Goal: Task Accomplishment & Management: Use online tool/utility

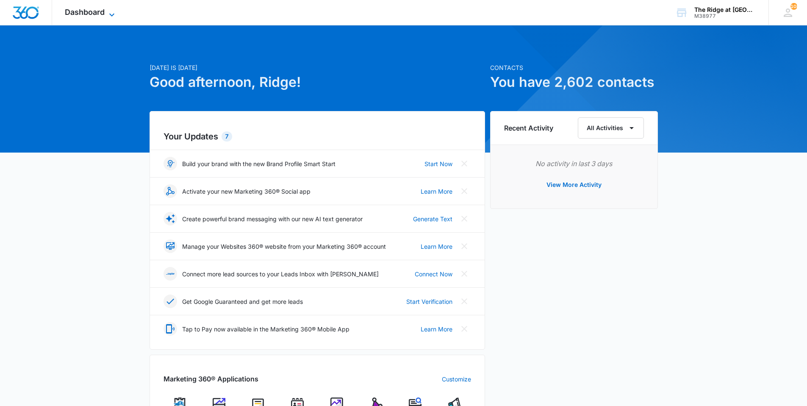
click at [83, 13] on span "Dashboard" at bounding box center [85, 12] width 40 height 9
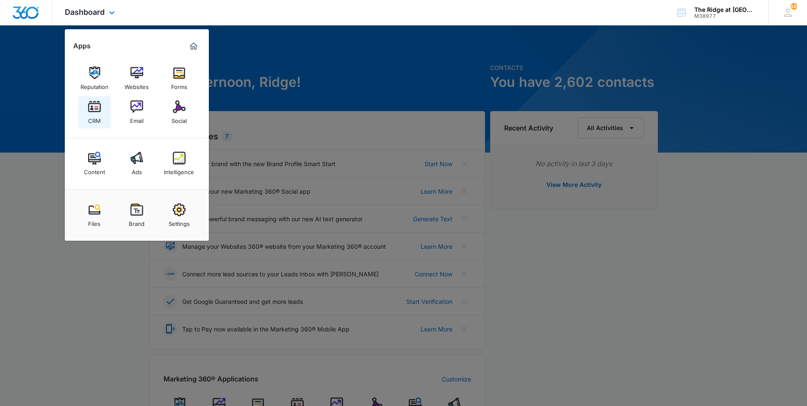
click at [95, 114] on div "CRM" at bounding box center [94, 118] width 13 height 11
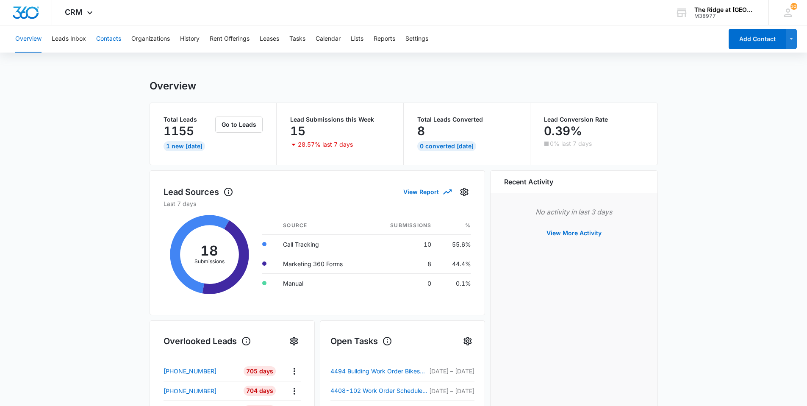
click at [103, 45] on button "Contacts" at bounding box center [108, 38] width 25 height 27
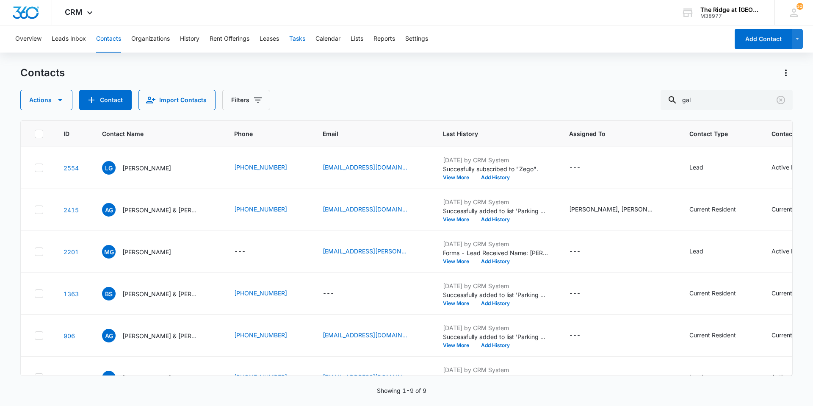
click at [300, 41] on button "Tasks" at bounding box center [297, 38] width 16 height 27
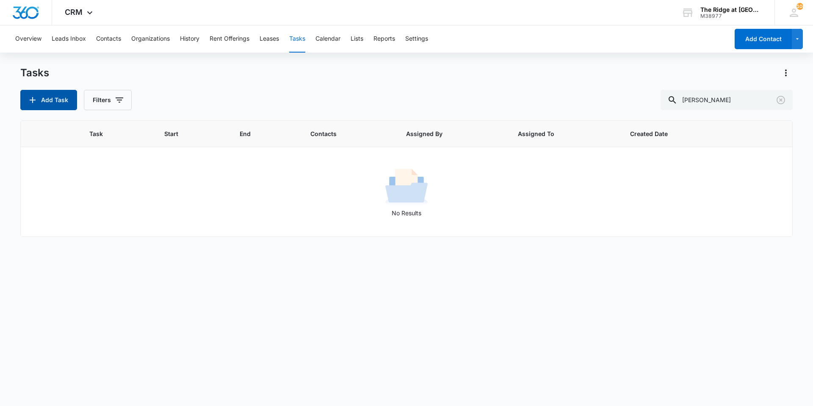
click at [66, 108] on button "Add Task" at bounding box center [48, 100] width 57 height 20
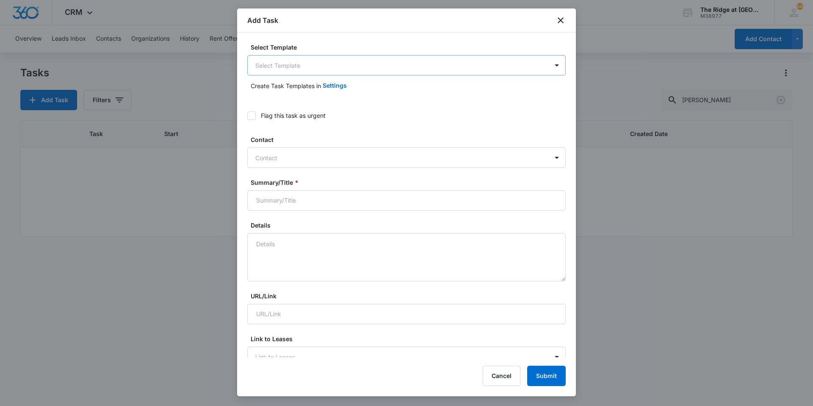
click at [284, 69] on body "CRM Apps Reputation Websites Forms CRM Email Social Content Ads Intelligence Fi…" at bounding box center [406, 203] width 813 height 406
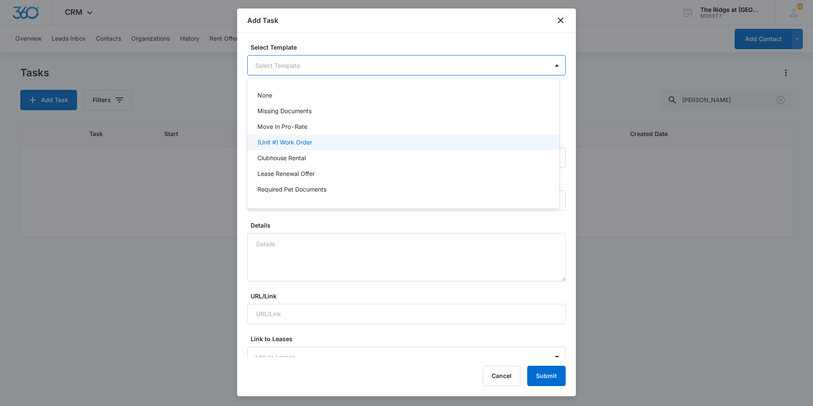
click at [304, 144] on p "(Unit #) Work Order" at bounding box center [284, 142] width 55 height 9
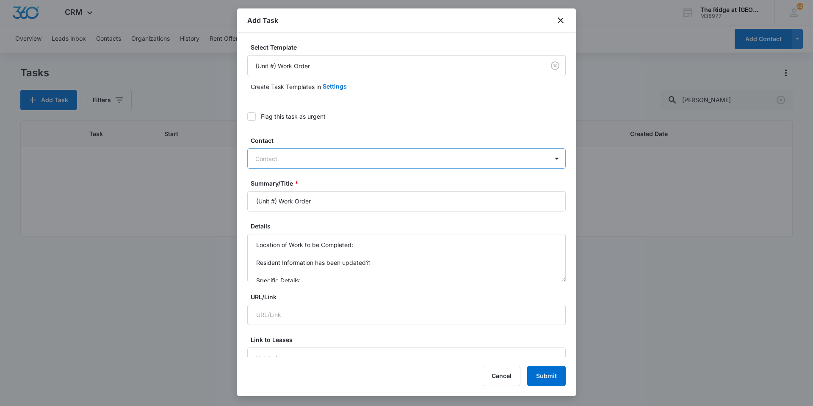
click at [299, 153] on div at bounding box center [401, 158] width 292 height 11
type input "[PERSON_NAME]"
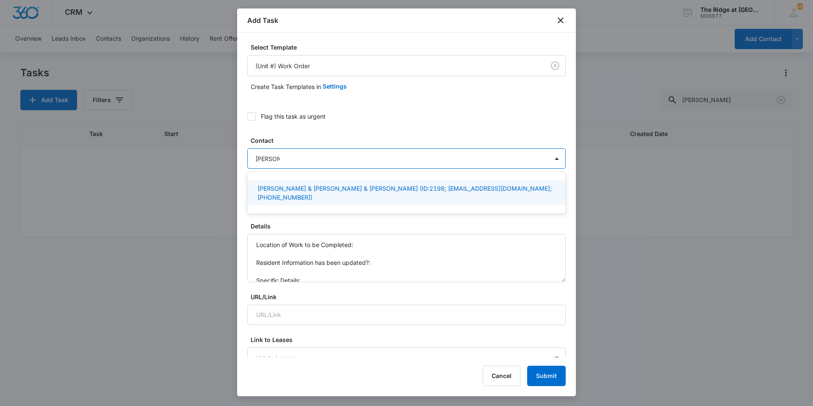
click at [288, 194] on p "[PERSON_NAME] & [PERSON_NAME] & [PERSON_NAME] (ID:2198; [EMAIL_ADDRESS][DOMAIN_…" at bounding box center [405, 193] width 296 height 18
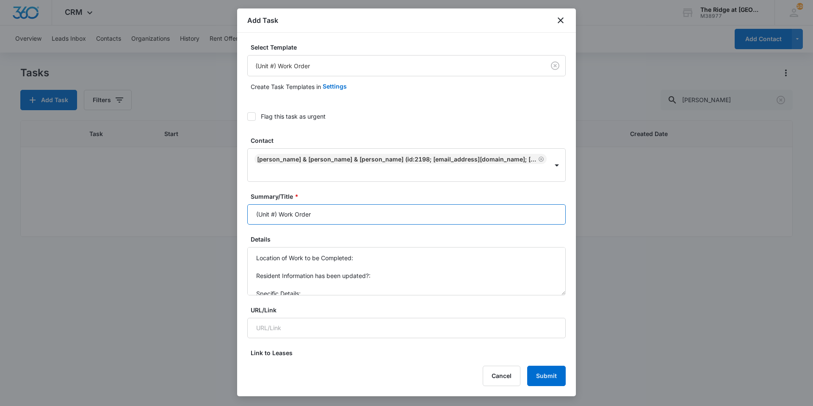
drag, startPoint x: 276, startPoint y: 215, endPoint x: 251, endPoint y: 217, distance: 25.5
click at [251, 217] on input "(Unit #) Work Order" at bounding box center [406, 214] width 318 height 20
type input "Work Order"
click at [562, 20] on icon "close" at bounding box center [561, 20] width 10 height 10
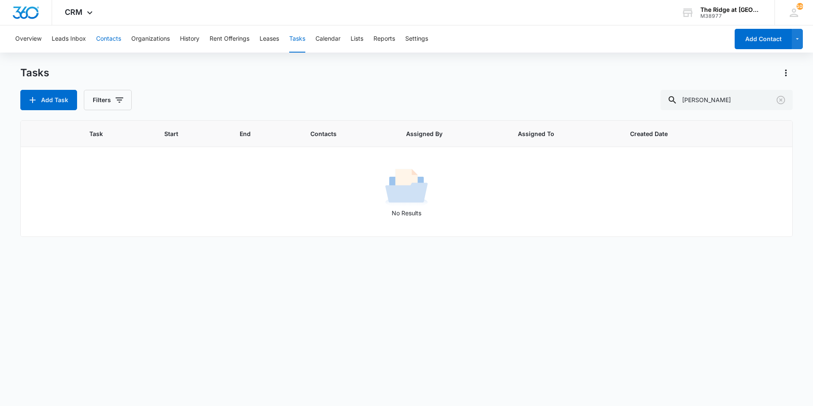
click at [109, 39] on button "Contacts" at bounding box center [108, 38] width 25 height 27
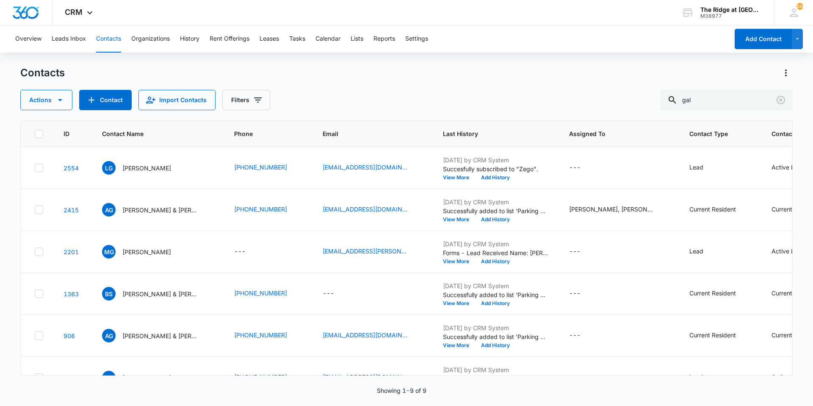
scroll to position [155, 0]
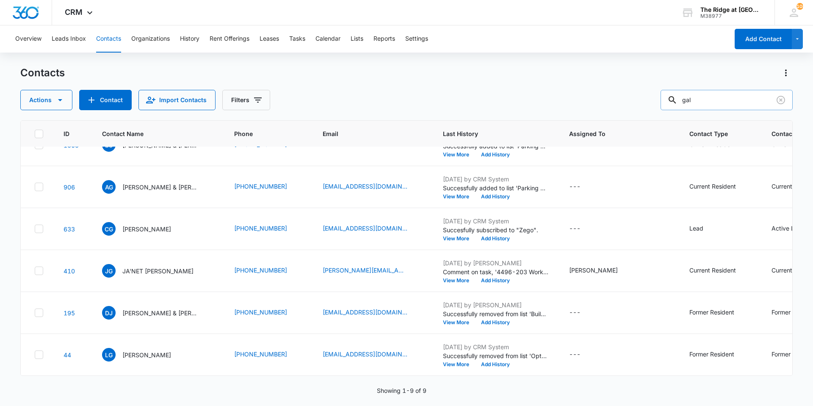
drag, startPoint x: 709, startPoint y: 102, endPoint x: 687, endPoint y: 103, distance: 22.0
click at [687, 103] on div "gal" at bounding box center [727, 100] width 132 height 20
type input "s"
type input "alexia"
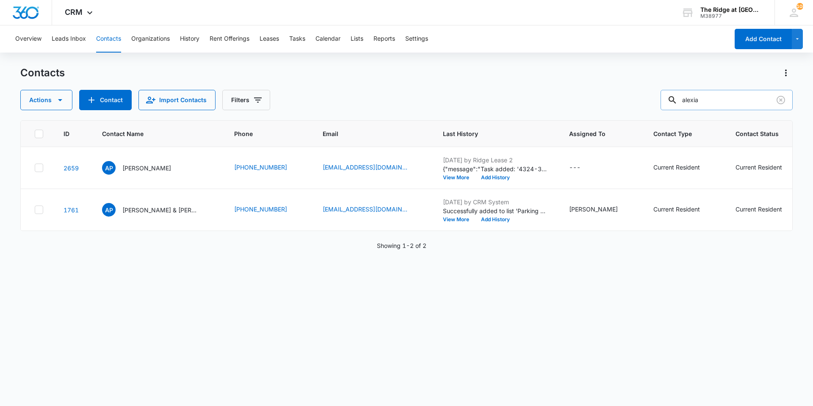
scroll to position [0, 0]
